Goal: Find specific page/section: Find specific page/section

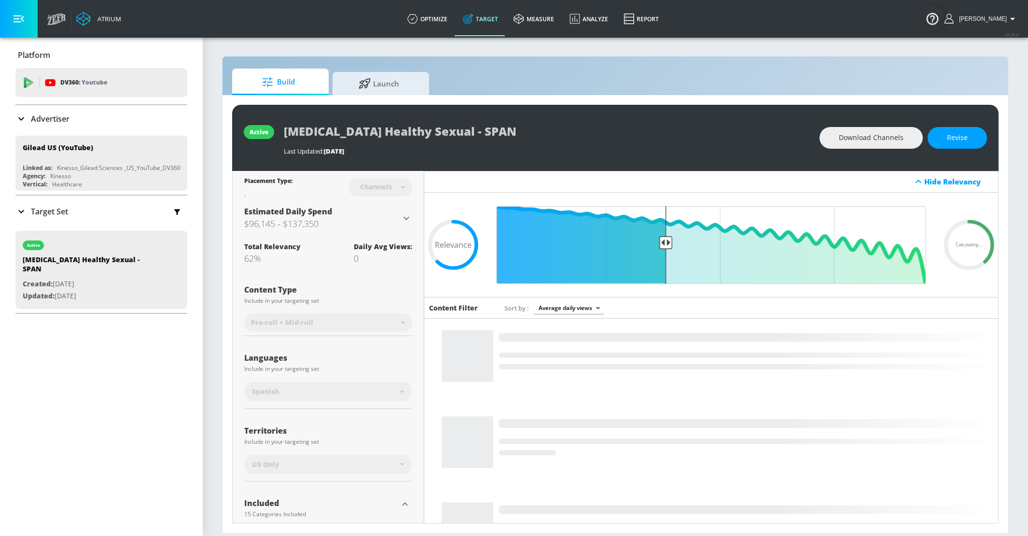
click at [63, 120] on p "Advertiser" at bounding box center [50, 118] width 39 height 11
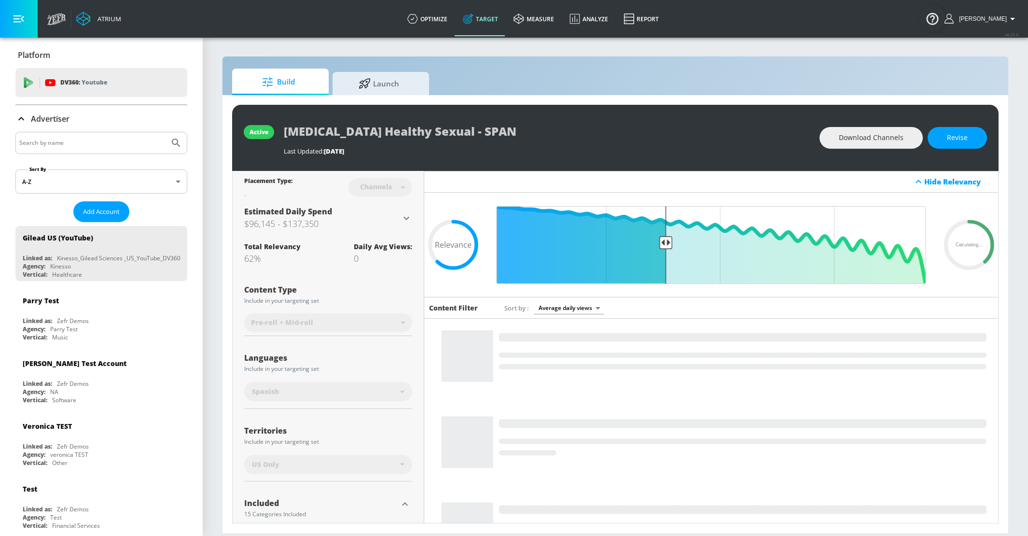
click at [63, 139] on input "Search by name" at bounding box center [92, 143] width 146 height 13
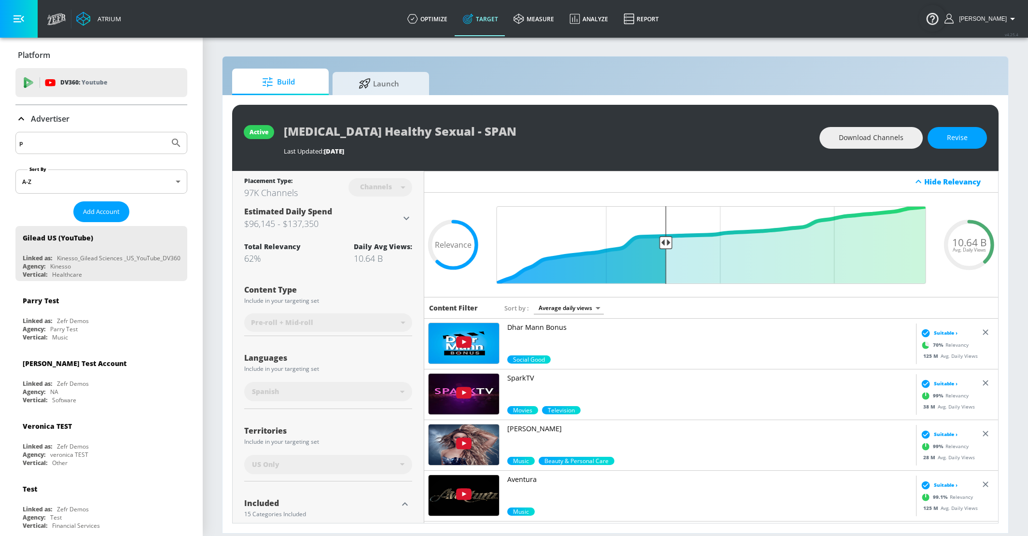
type input "p"
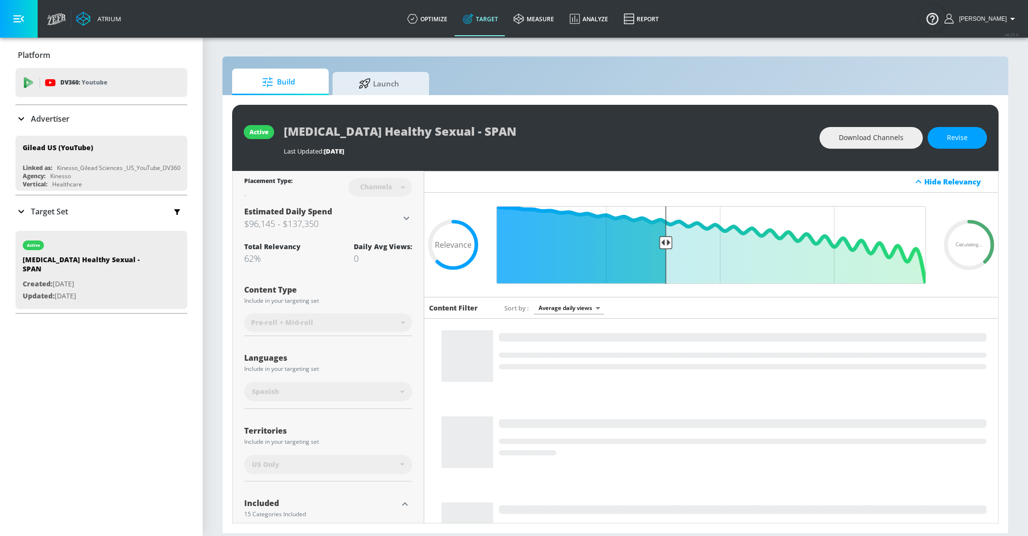
click at [68, 123] on p "Advertiser" at bounding box center [50, 118] width 39 height 11
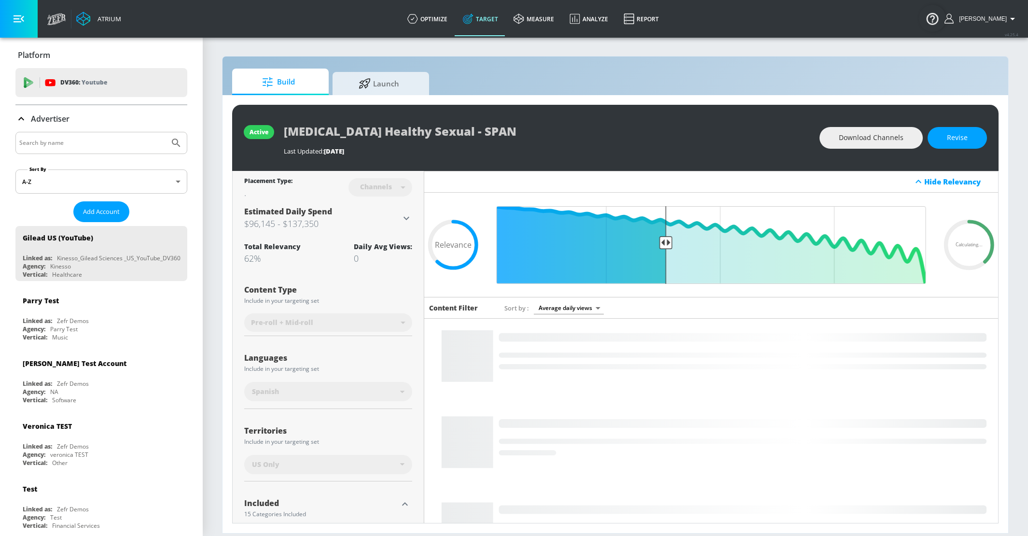
click at [51, 137] on input "Search by name" at bounding box center [92, 143] width 146 height 13
type input "ars"
click at [177, 140] on icon "Submit Search" at bounding box center [176, 143] width 12 height 12
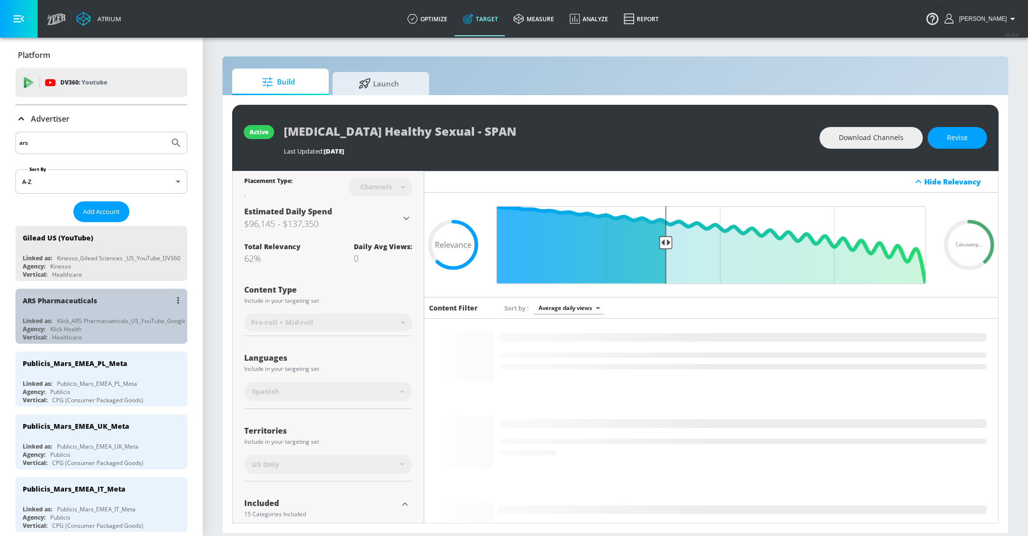
click at [118, 310] on div "ARS Pharmaceuticals" at bounding box center [104, 300] width 162 height 23
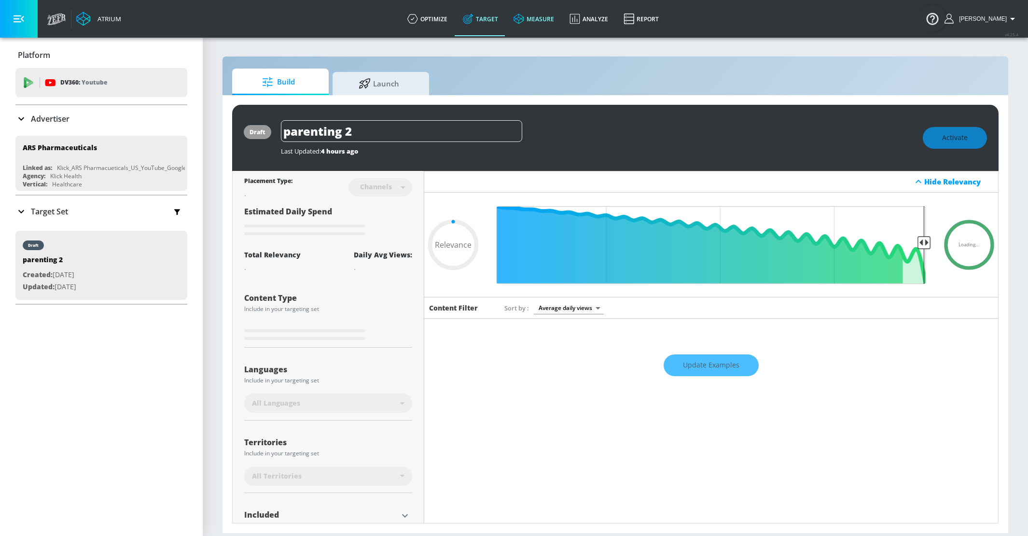
type input "0.7"
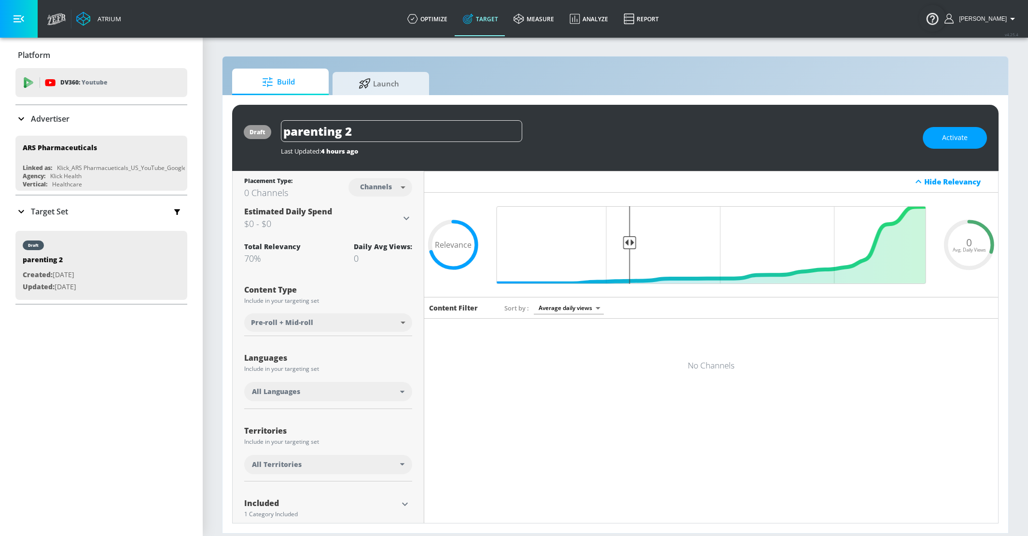
click at [95, 211] on div "Target Set" at bounding box center [101, 211] width 172 height 20
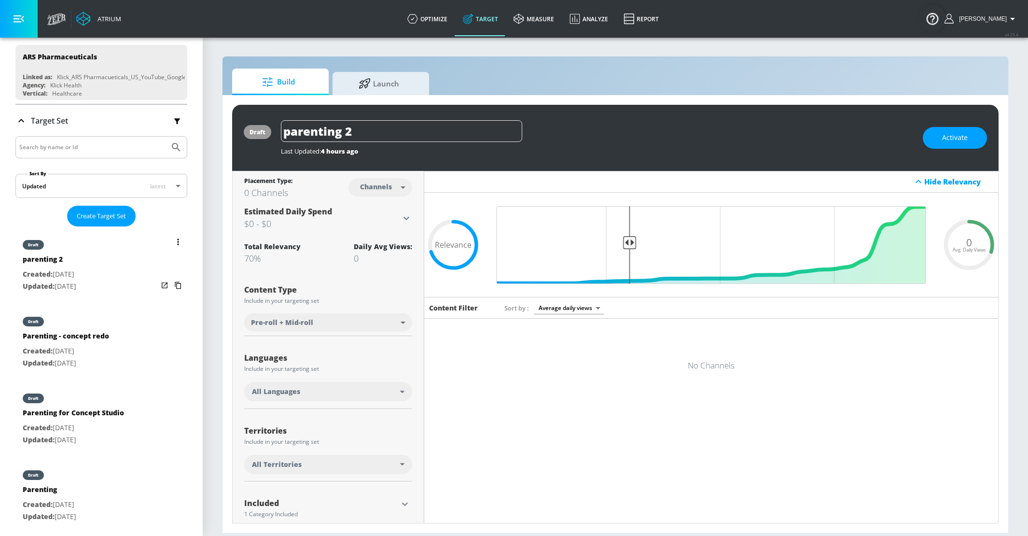
scroll to position [92, 0]
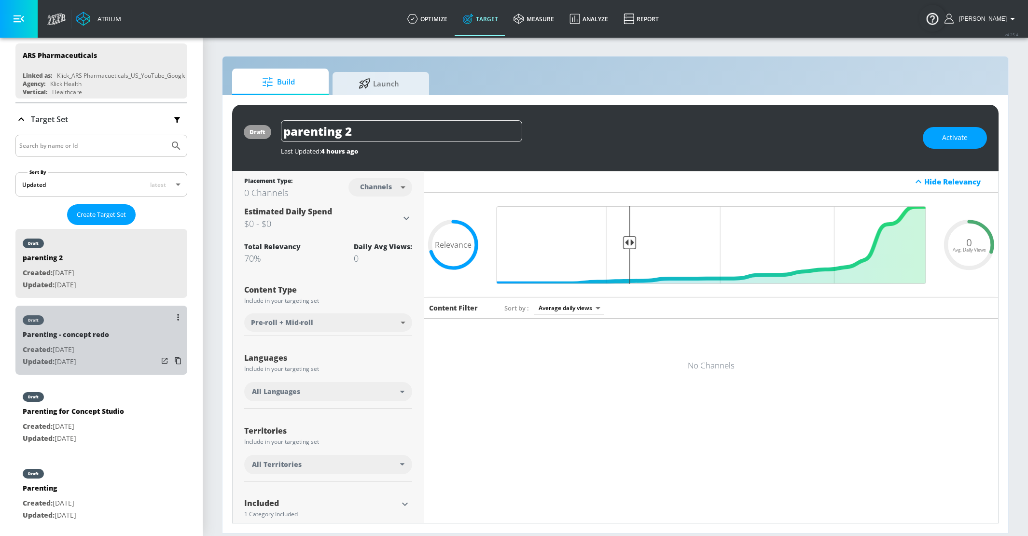
click at [98, 341] on div "Parenting - concept redo" at bounding box center [66, 337] width 86 height 14
type input "Parenting - concept redo"
type input "videos"
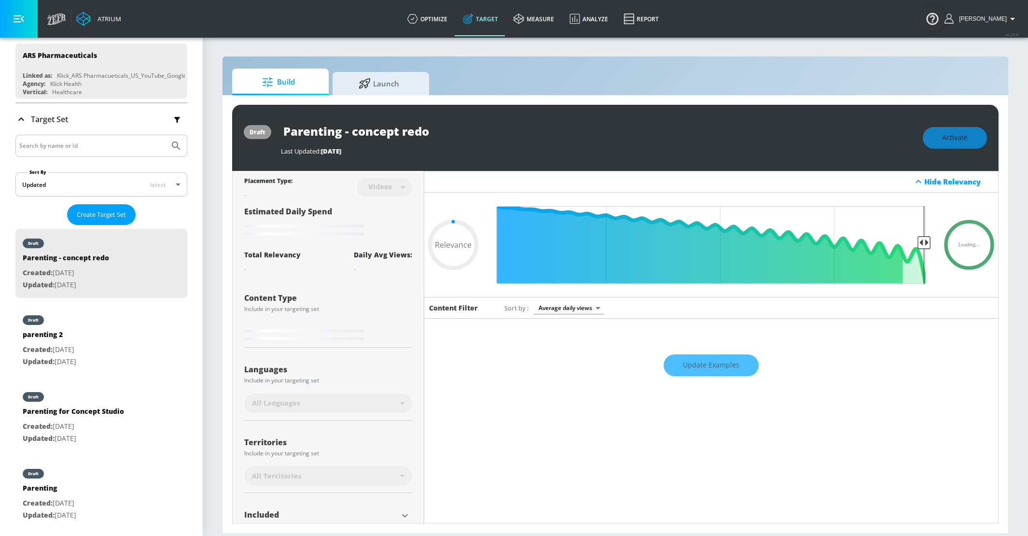
type input "0.75"
